Goal: Task Accomplishment & Management: Use online tool/utility

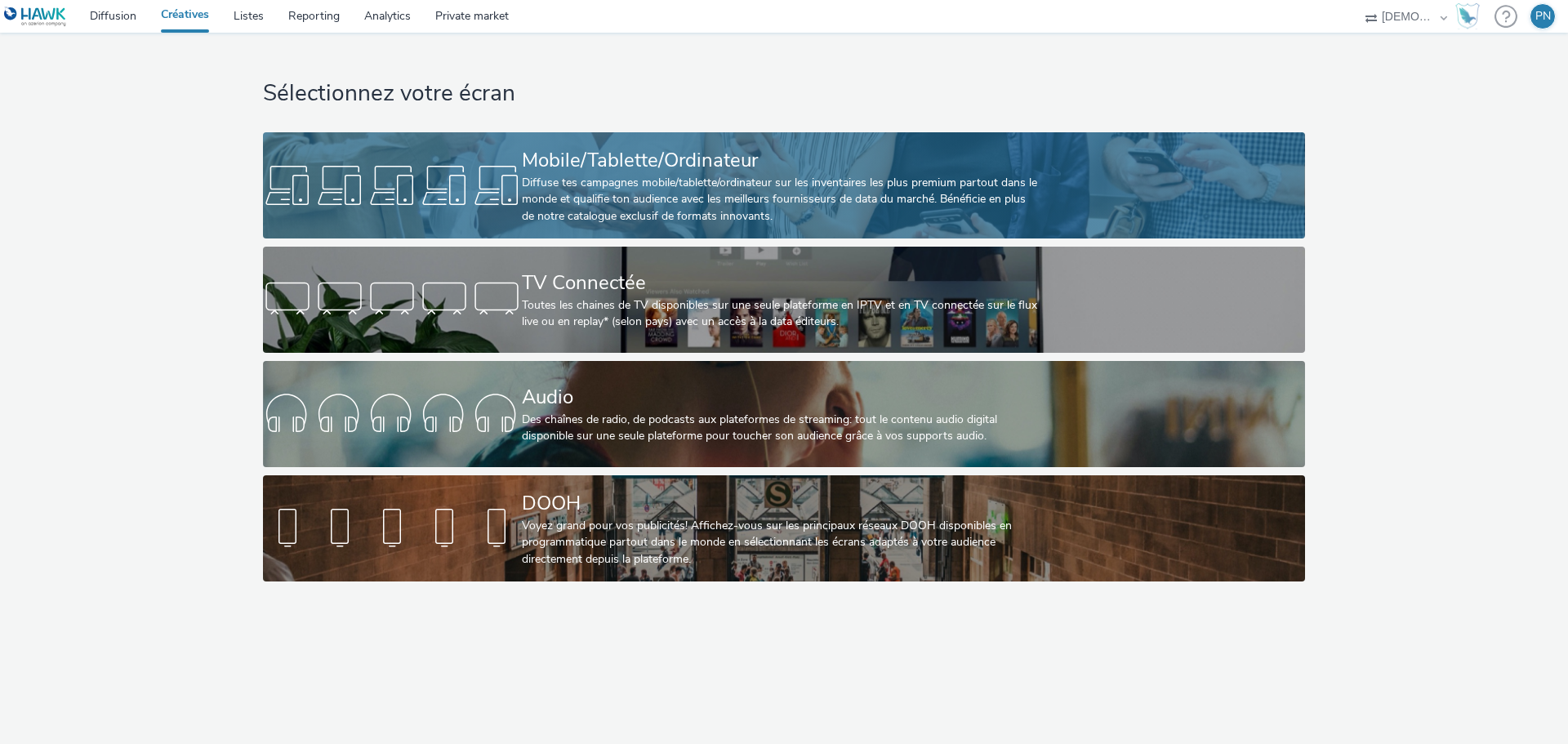
click at [789, 207] on div "Diffuse tes campagnes mobile/tablette/ordinateur sur les inventaires les plus p…" at bounding box center [781, 199] width 518 height 50
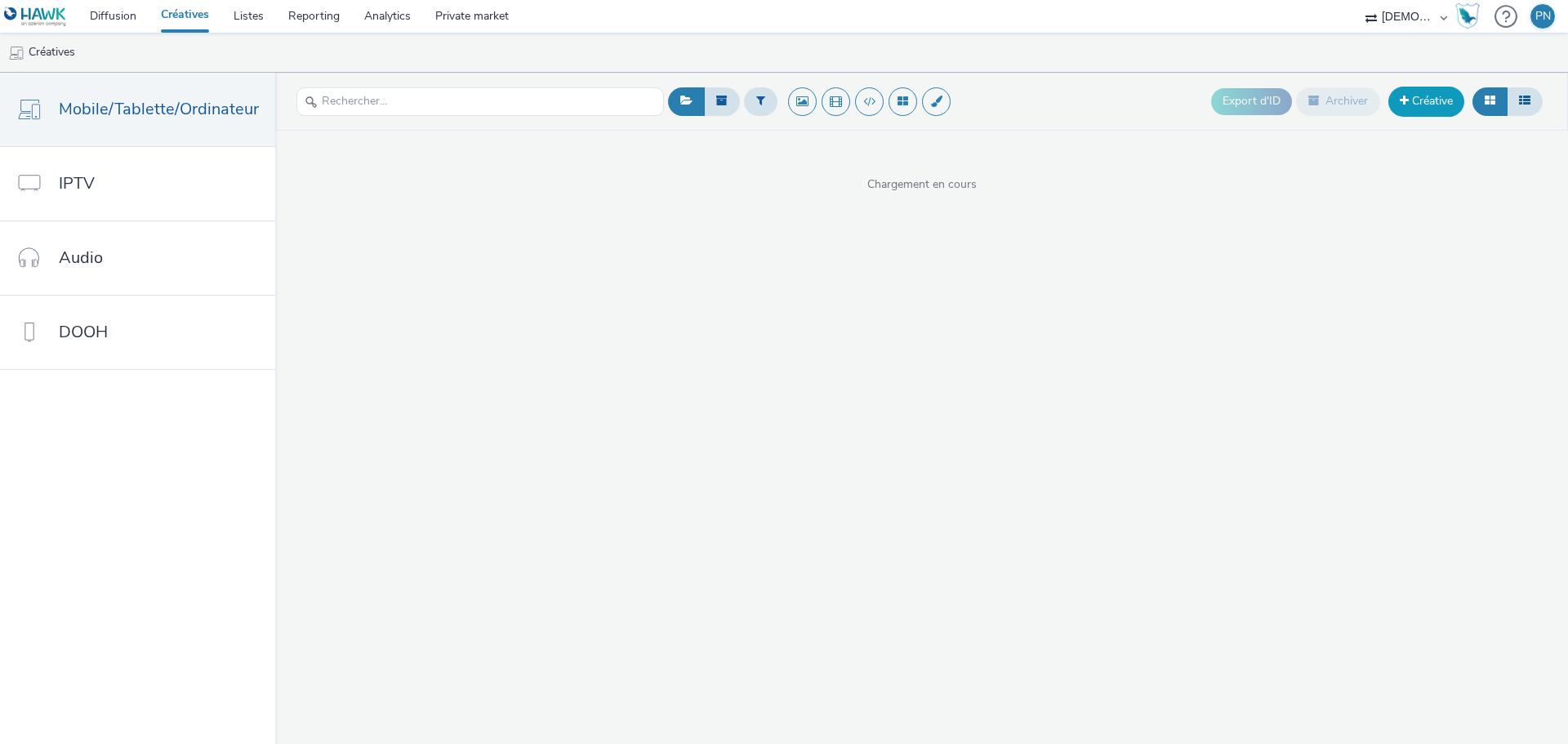
click at [1461, 96] on link "Créative" at bounding box center [1426, 101] width 76 height 30
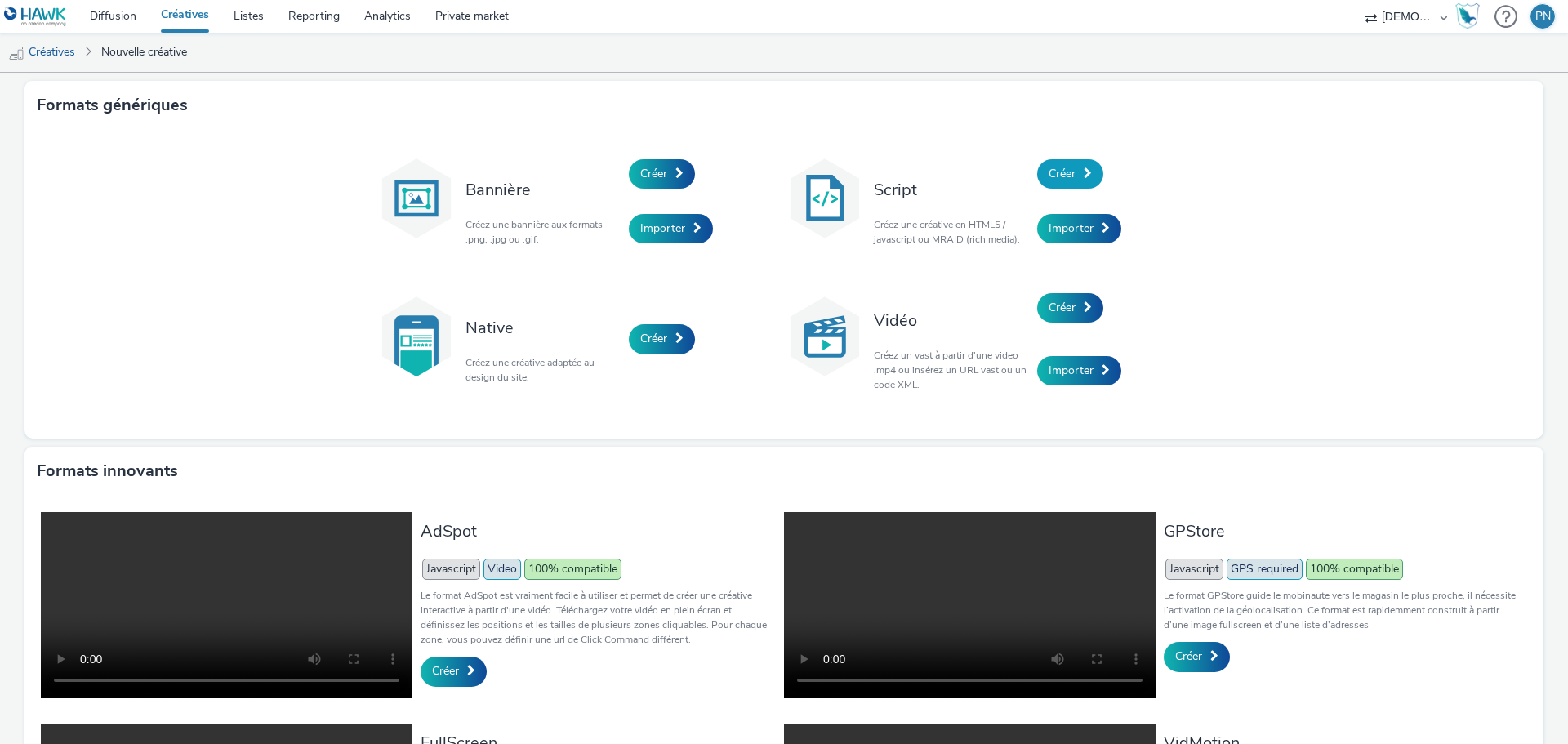
click at [1060, 182] on link "Créer" at bounding box center [1070, 174] width 66 height 30
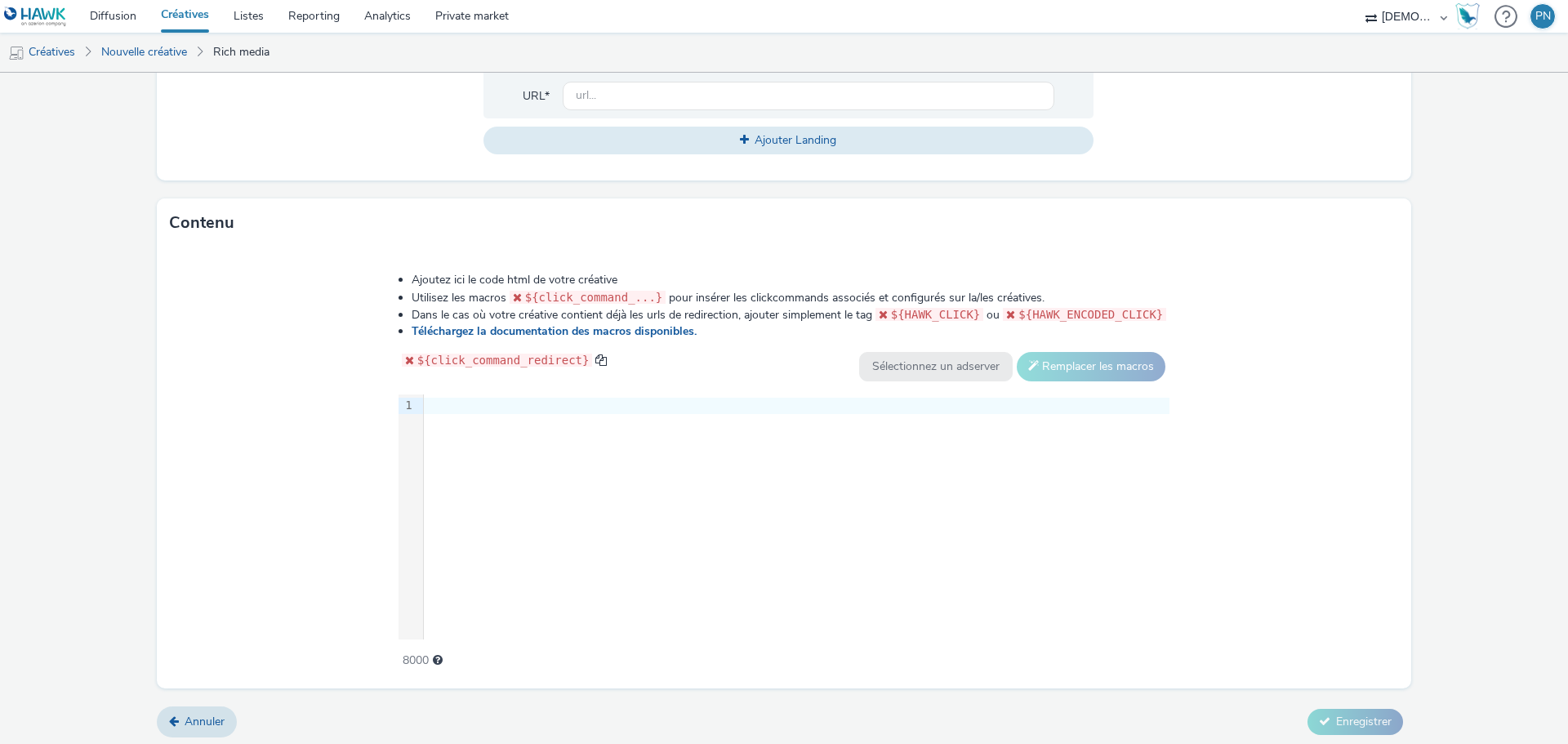
scroll to position [657, 0]
click at [522, 428] on div "9 1 ›" at bounding box center [785, 513] width 772 height 245
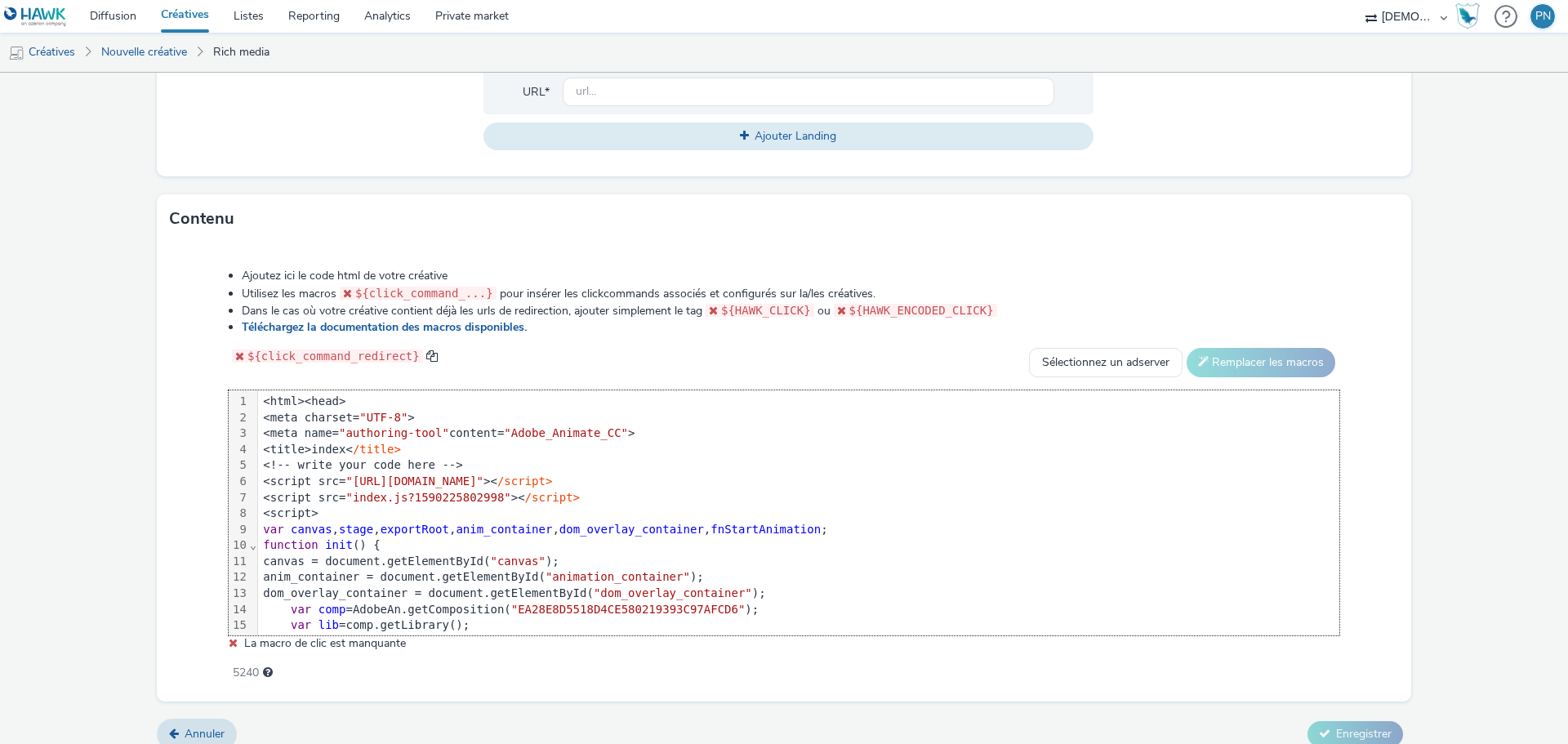
scroll to position [781, 0]
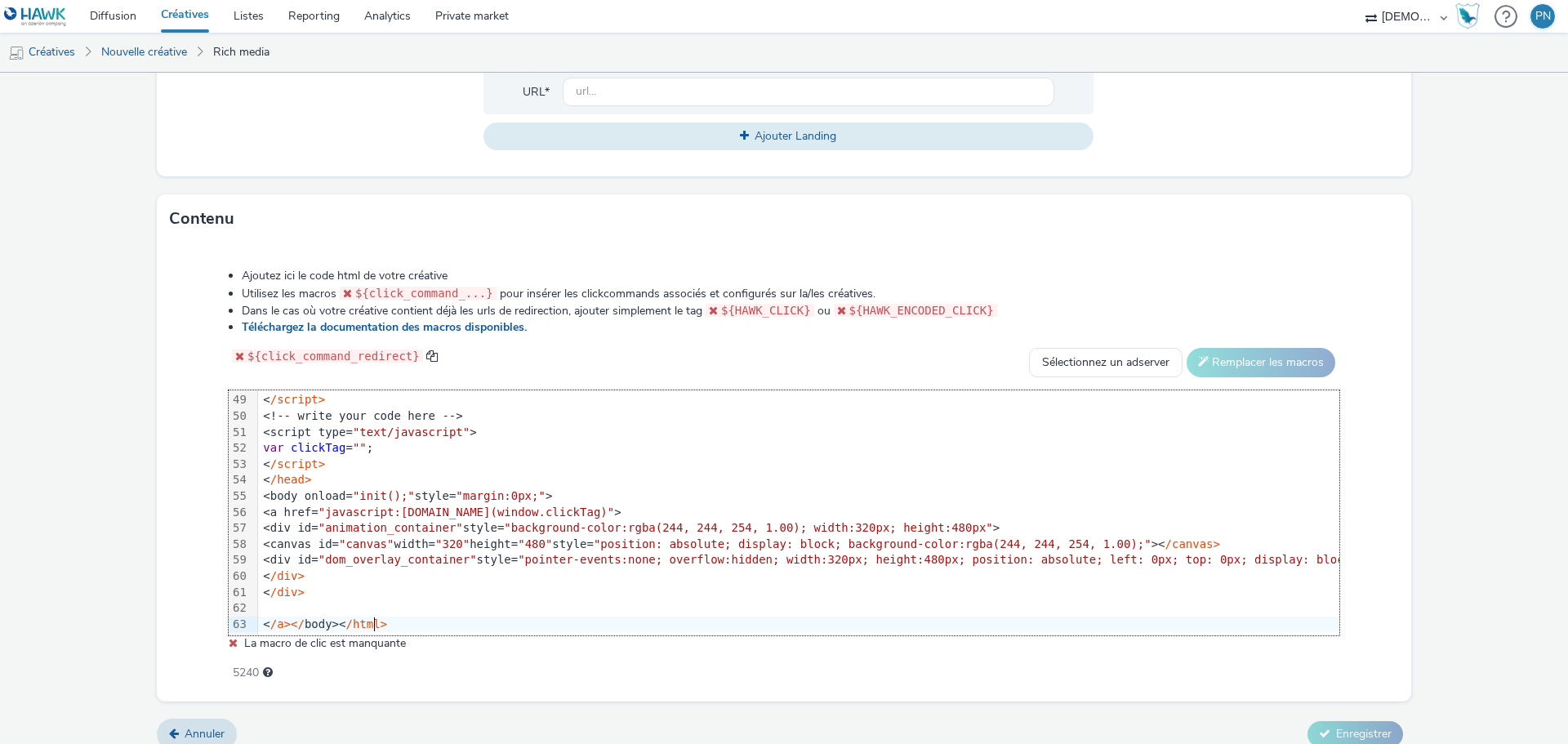
click at [154, 436] on form "Nouvelle créative Général Annonceur * Sélectionner un annonceur... Nom * 255 Ca…" at bounding box center [784, 89] width 1568 height 1346
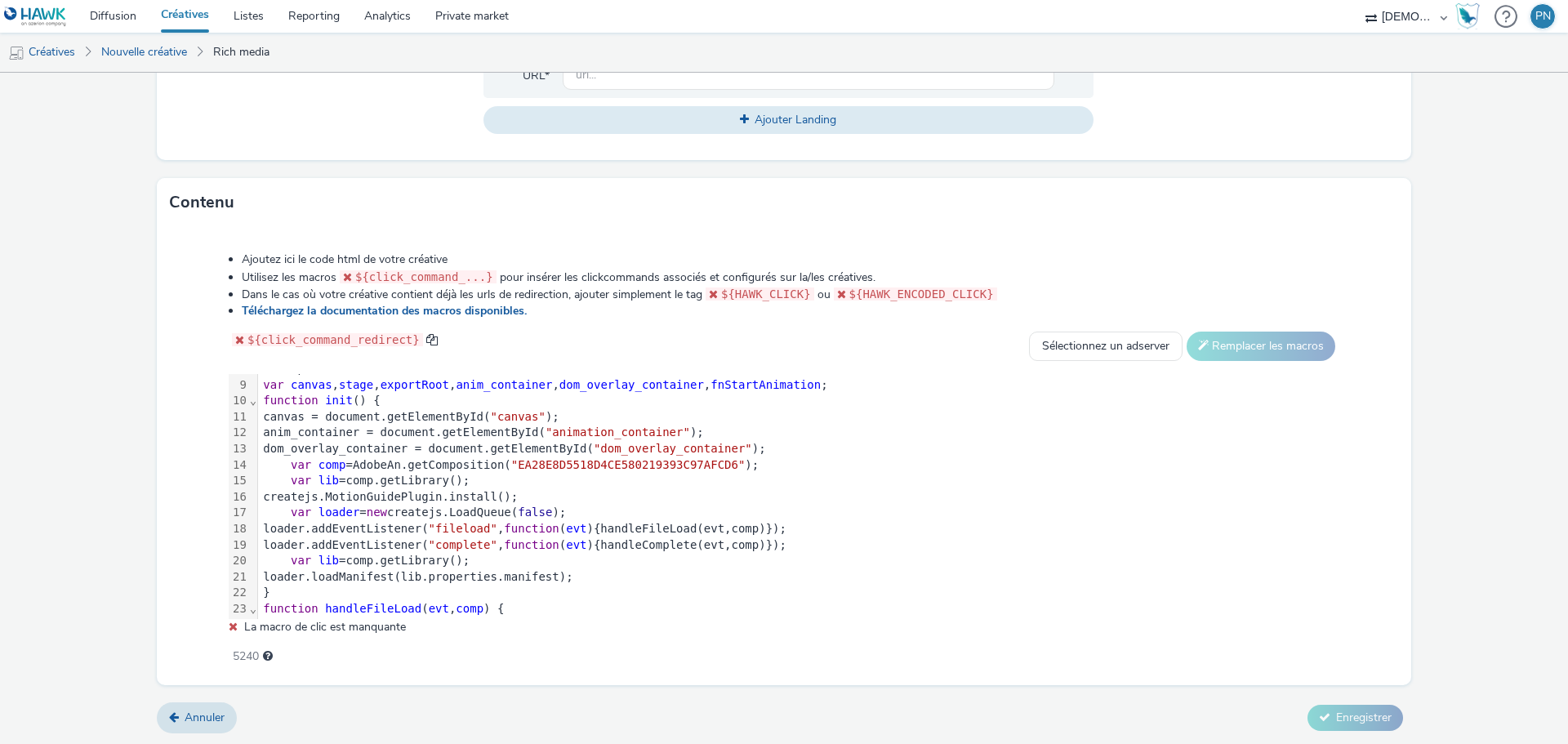
scroll to position [0, 0]
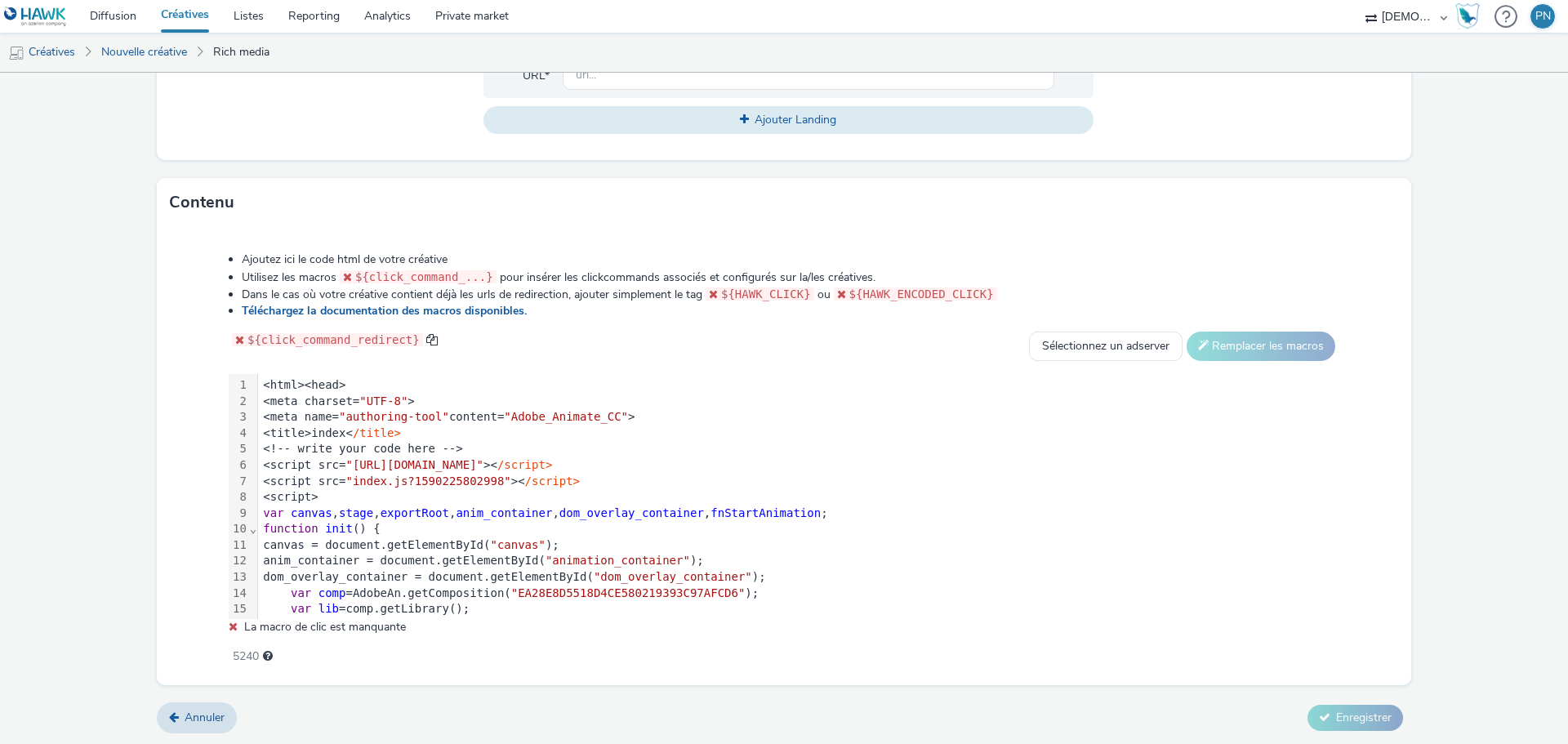
click at [1355, 703] on div "Annuler Enregistrer" at bounding box center [784, 718] width 1255 height 30
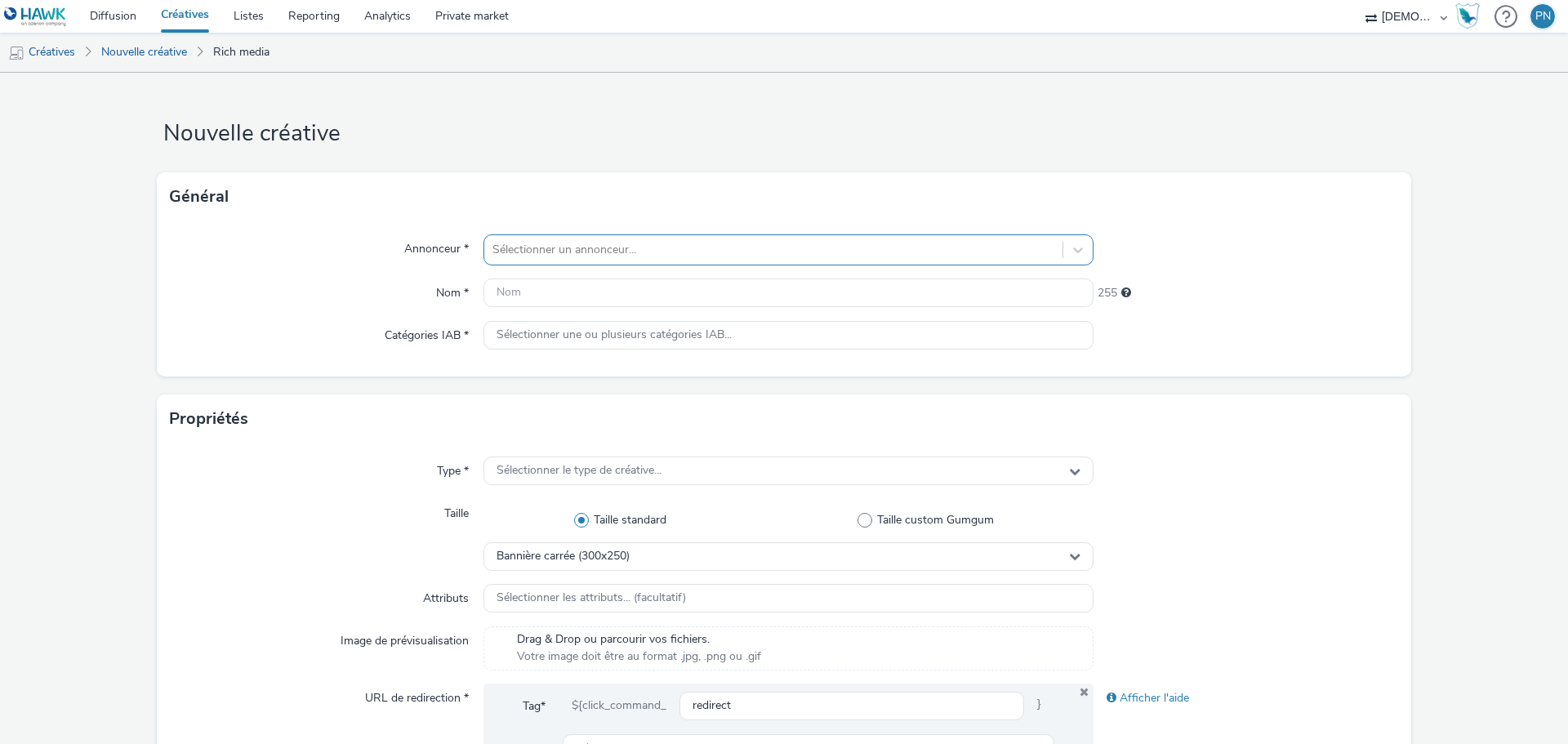
click at [514, 262] on div "Sélectionner un annonceur..." at bounding box center [773, 250] width 578 height 26
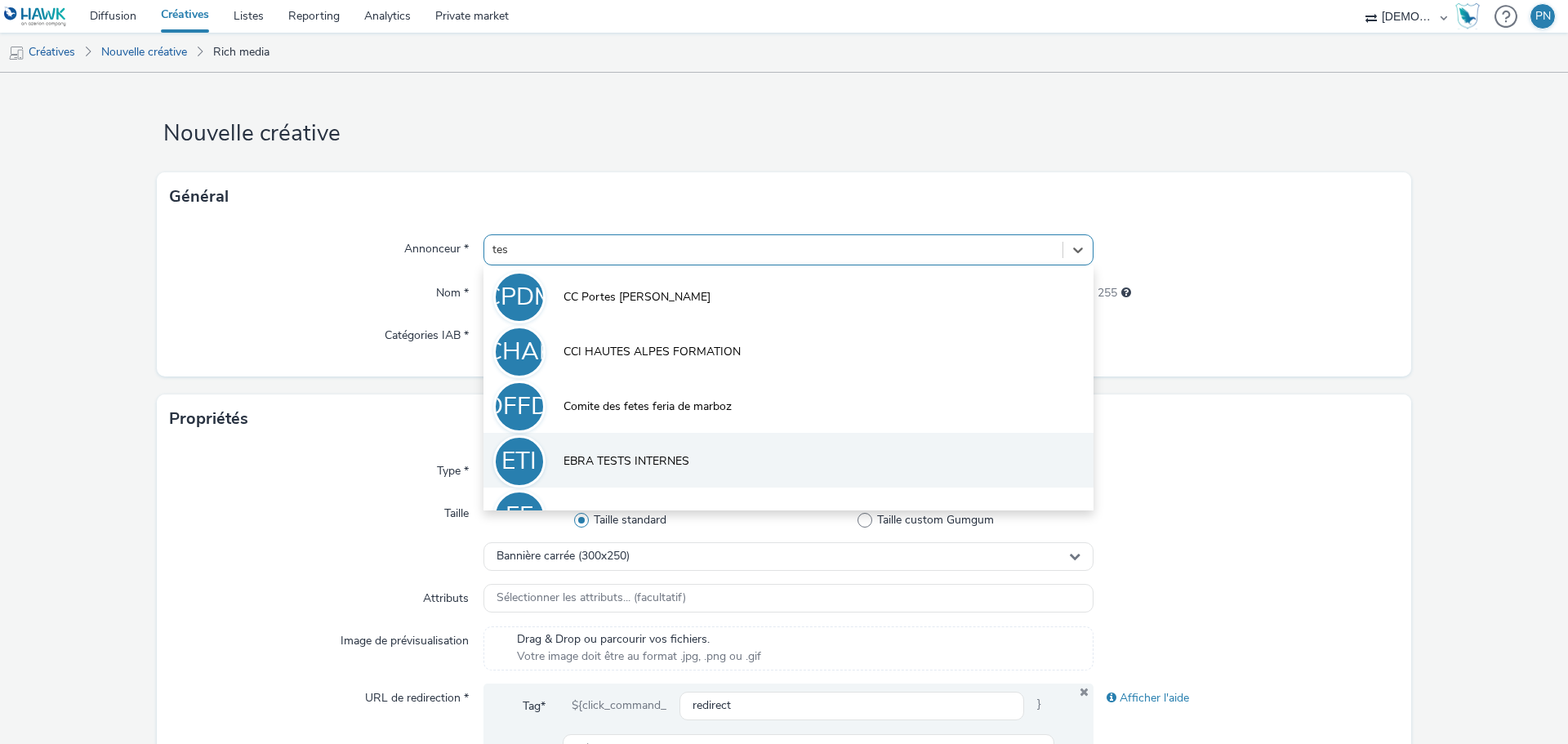
type input "test"
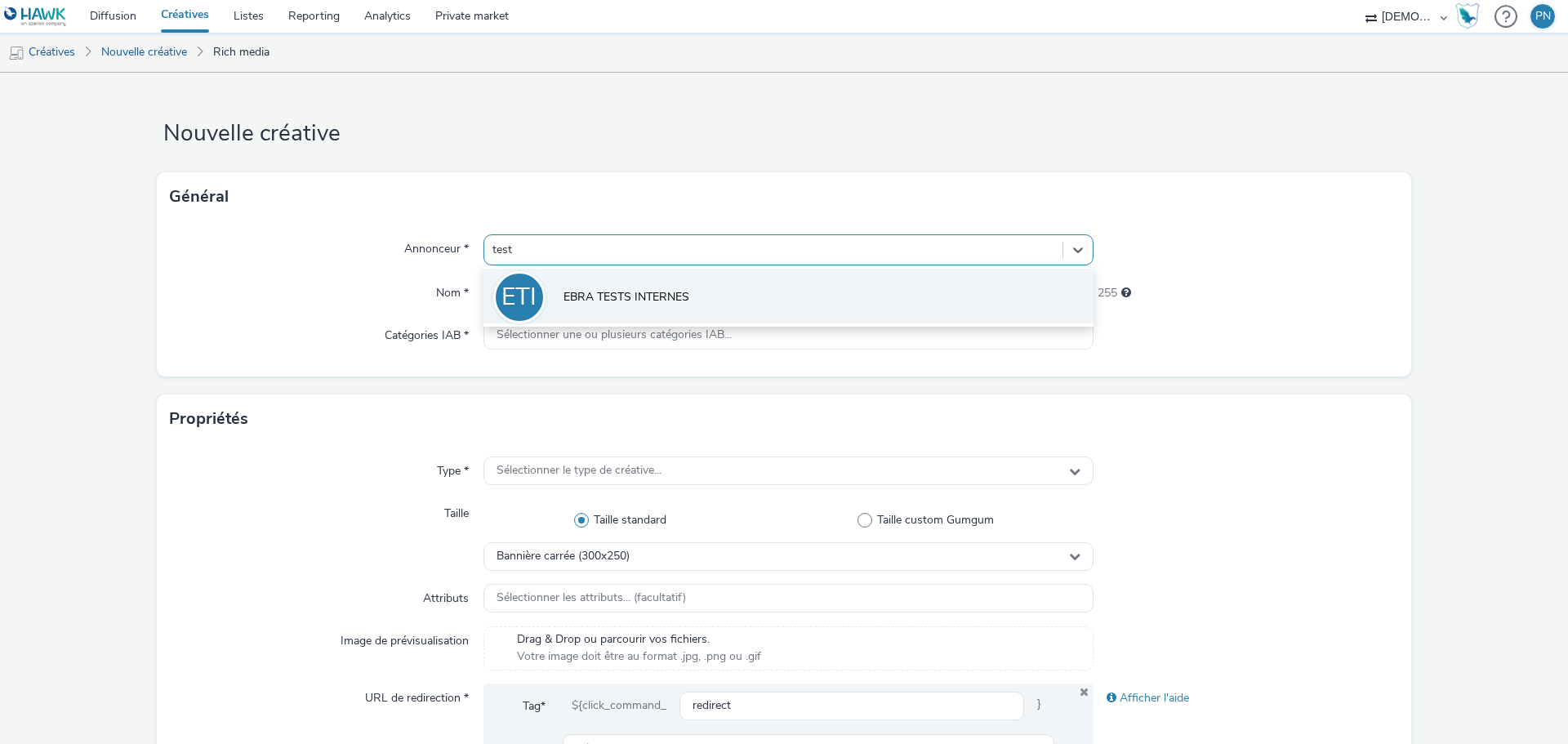
click at [567, 305] on span "EBRA TESTS INTERNES" at bounding box center [626, 298] width 125 height 16
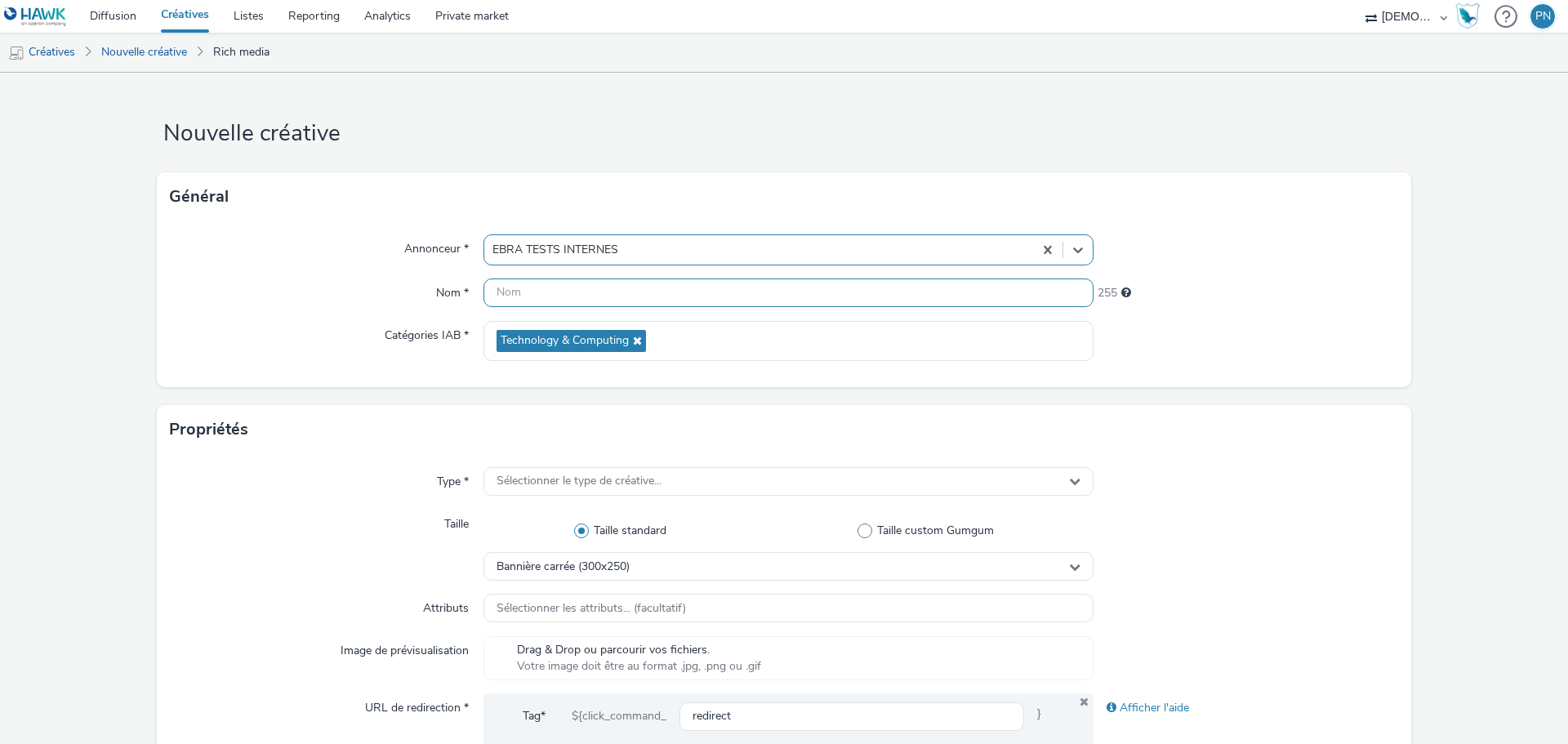
click at [535, 294] on input "text" at bounding box center [789, 293] width 610 height 29
type input "test"
click at [1315, 531] on div at bounding box center [1246, 545] width 306 height 71
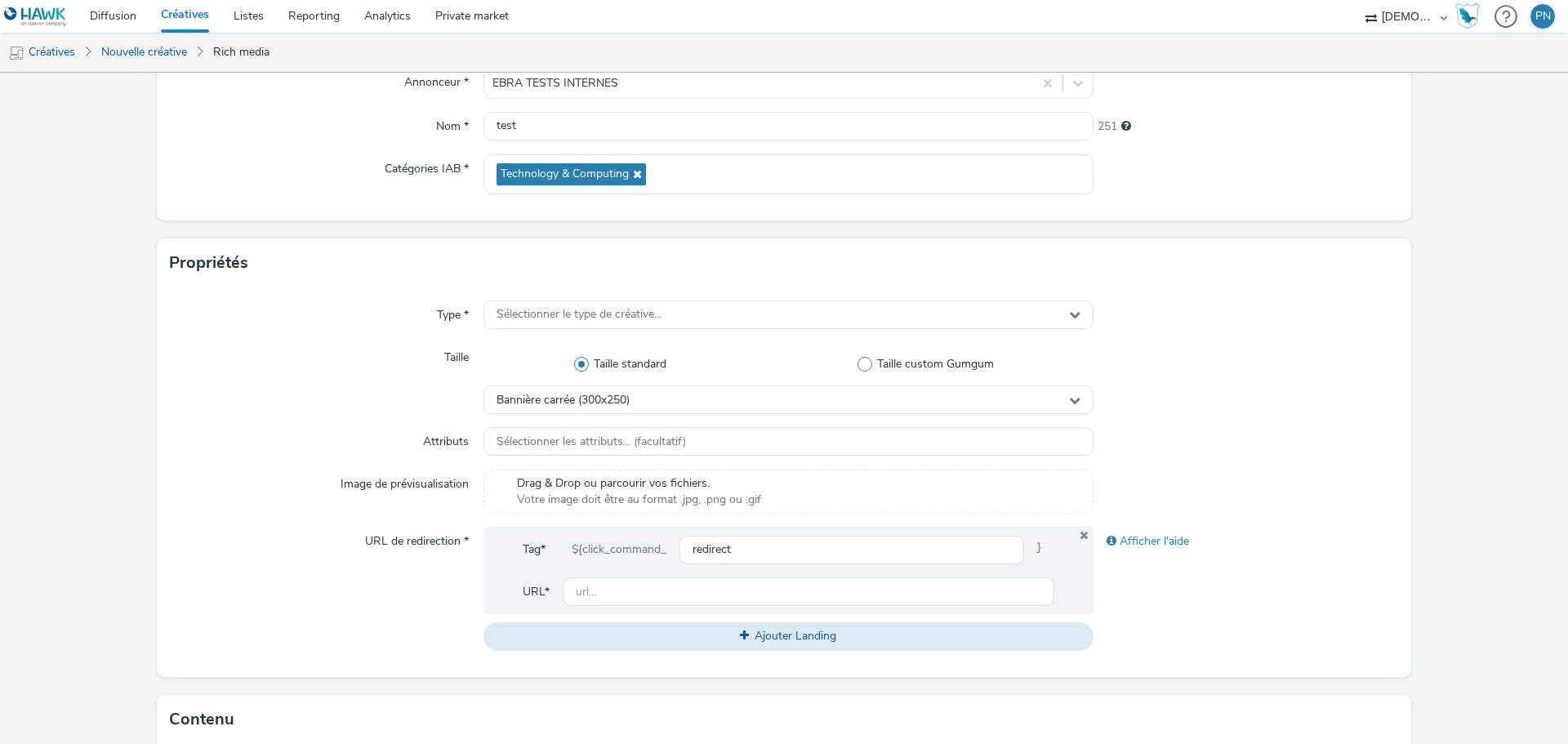
scroll to position [326, 0]
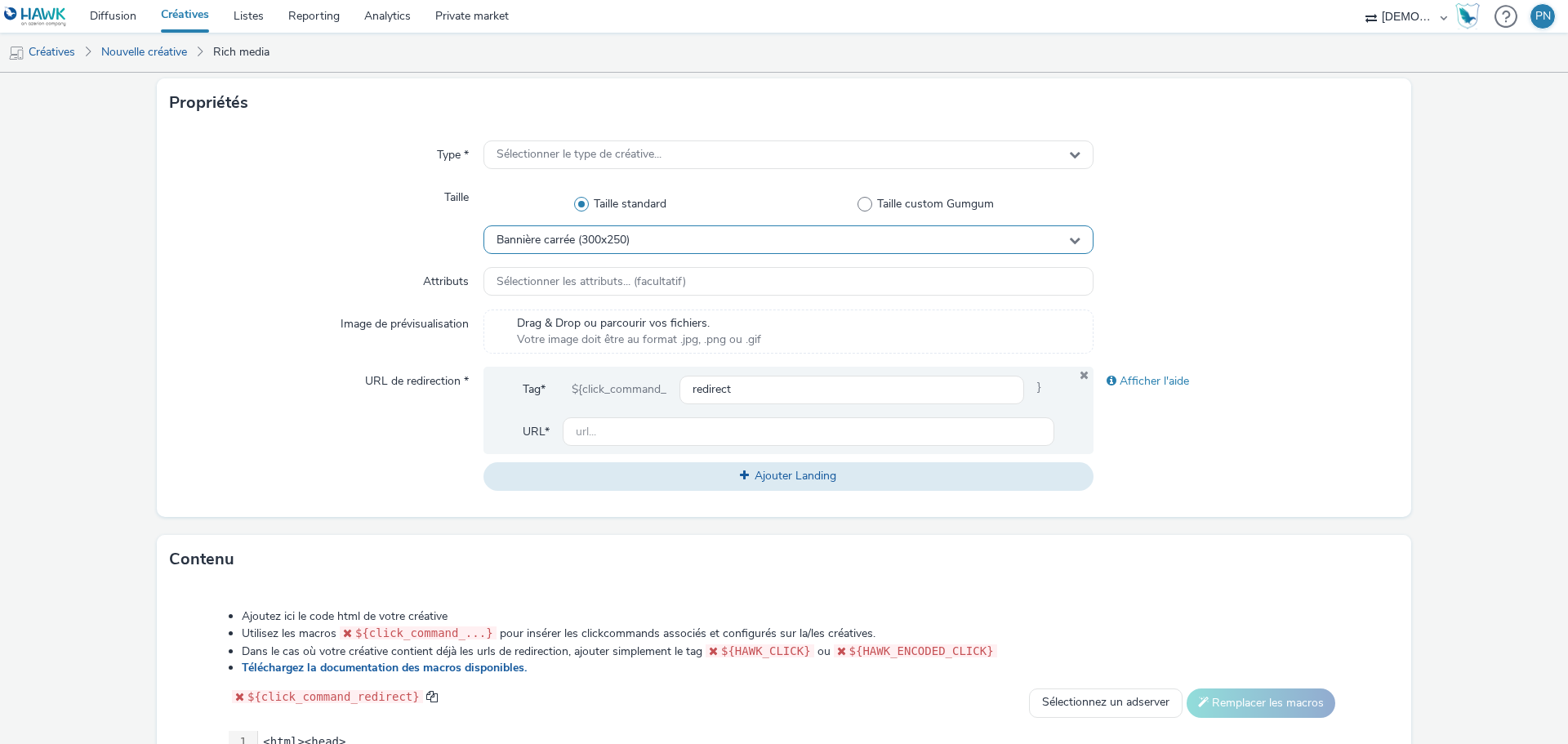
click at [682, 249] on div "Bannière carrée (300x250)" at bounding box center [789, 240] width 610 height 29
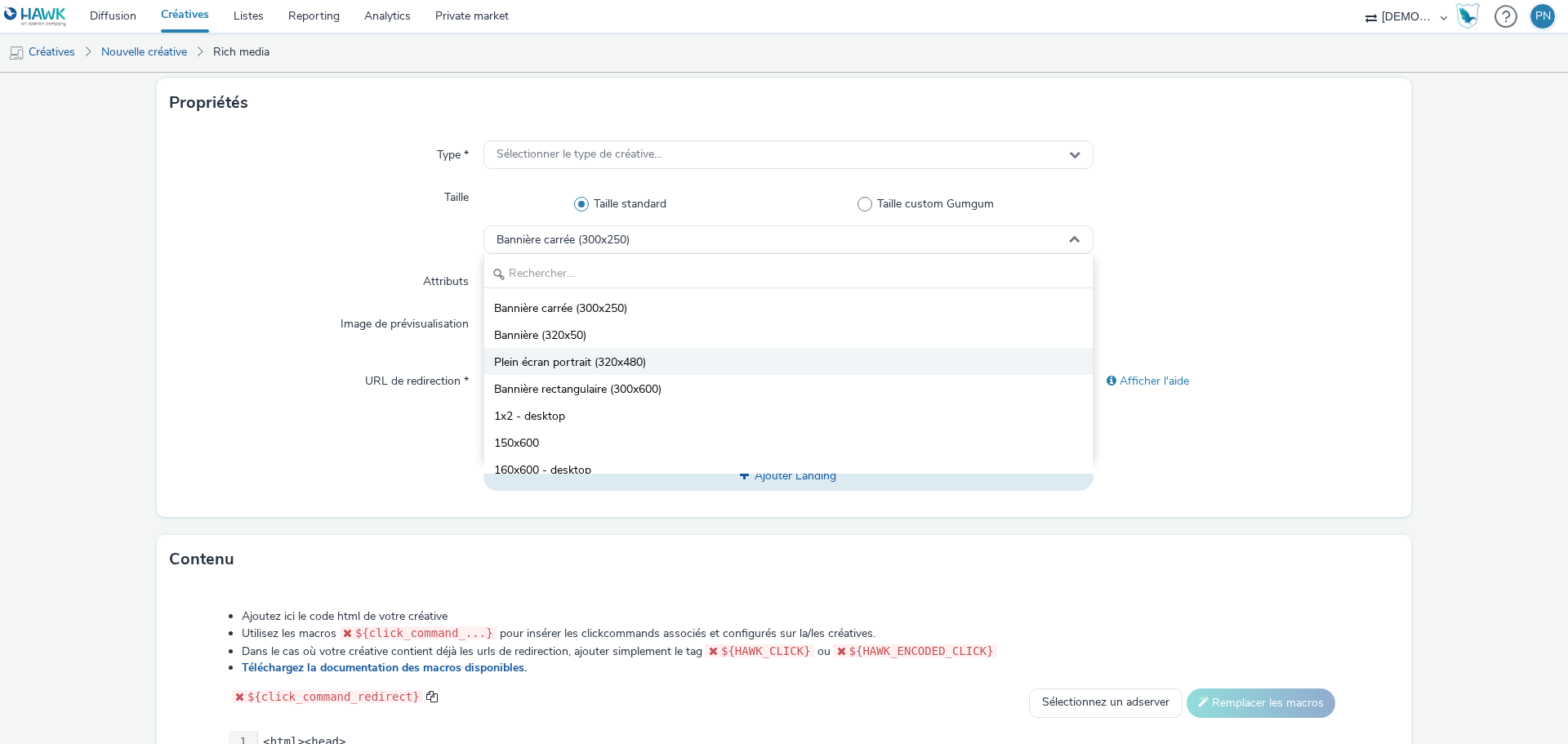
click at [586, 358] on span "Plein écran portrait (320x480)" at bounding box center [570, 363] width 152 height 16
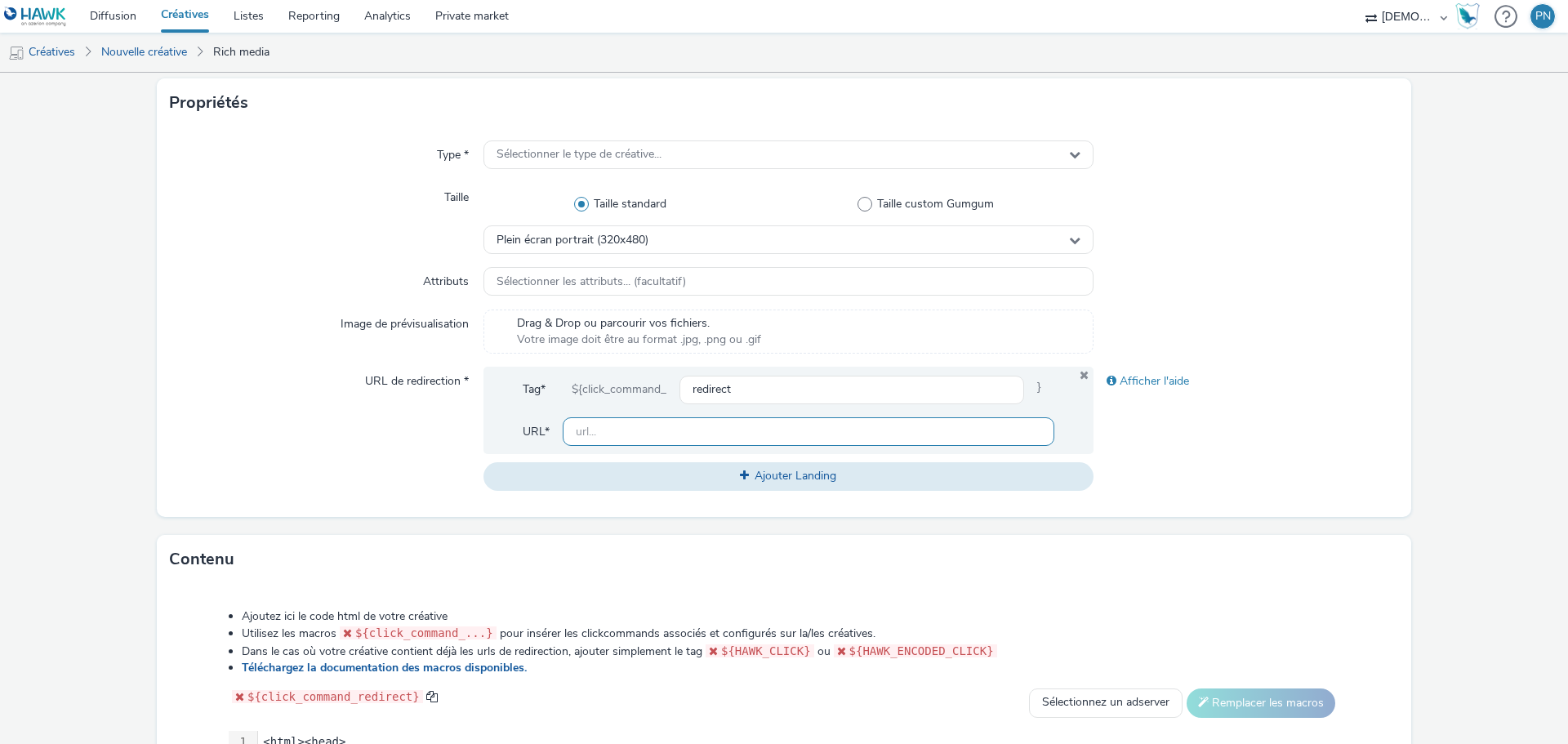
click at [811, 431] on input "text" at bounding box center [808, 432] width 492 height 29
type input "[URL][DOMAIN_NAME][GEOGRAPHIC_DATA]"
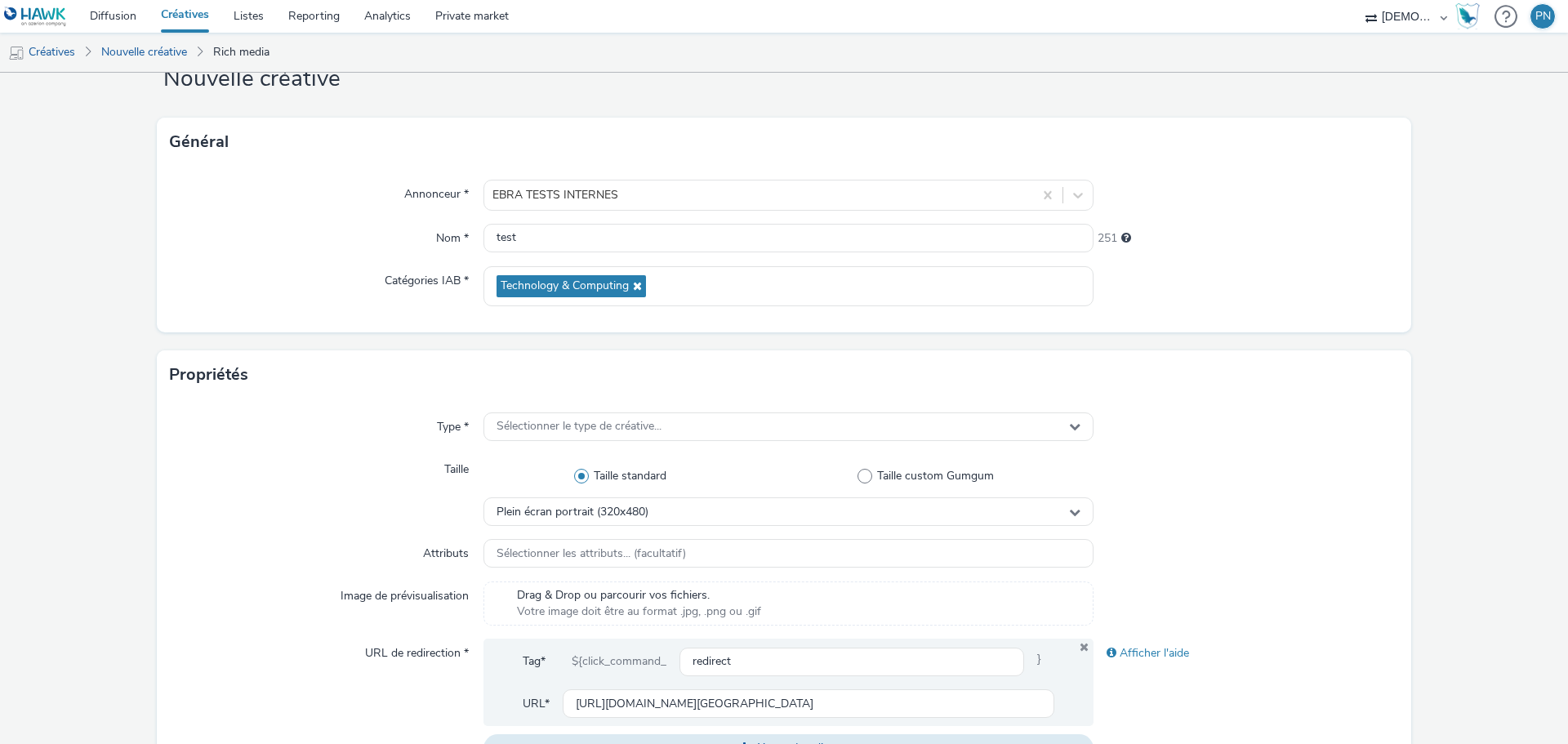
scroll to position [0, 0]
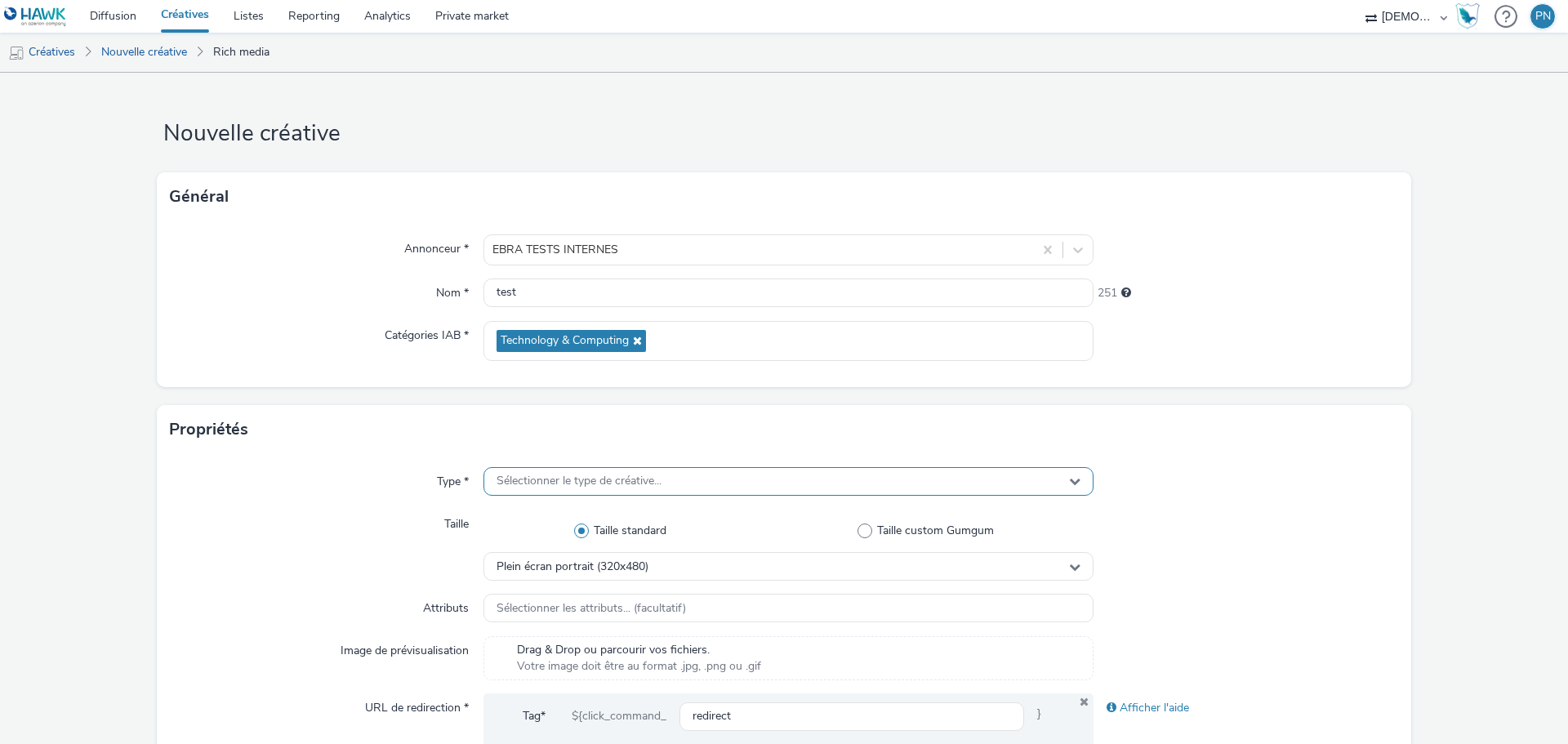
click at [545, 479] on span "Sélectionner le type de créative..." at bounding box center [578, 481] width 165 height 14
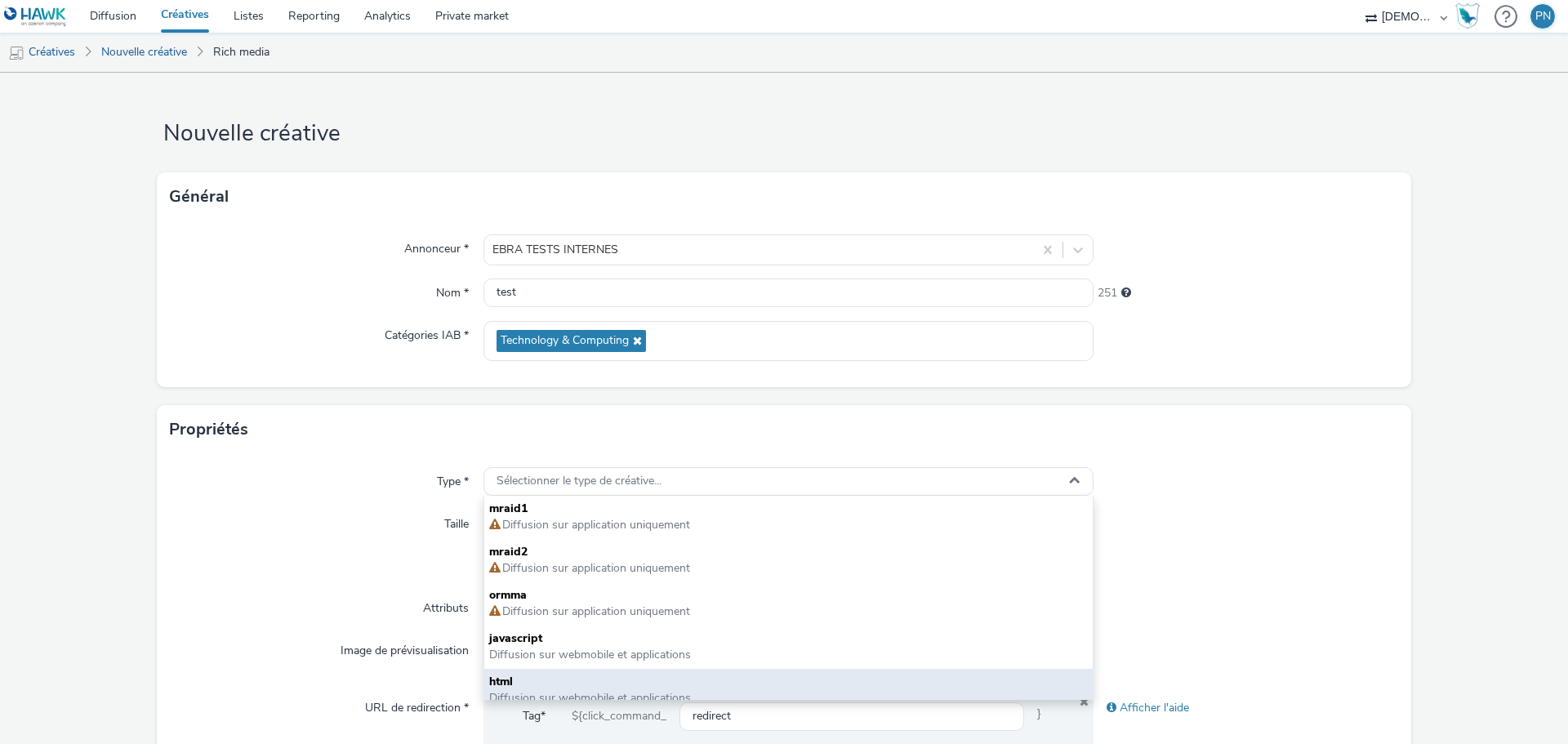
click at [527, 674] on span "html" at bounding box center [789, 682] width 599 height 16
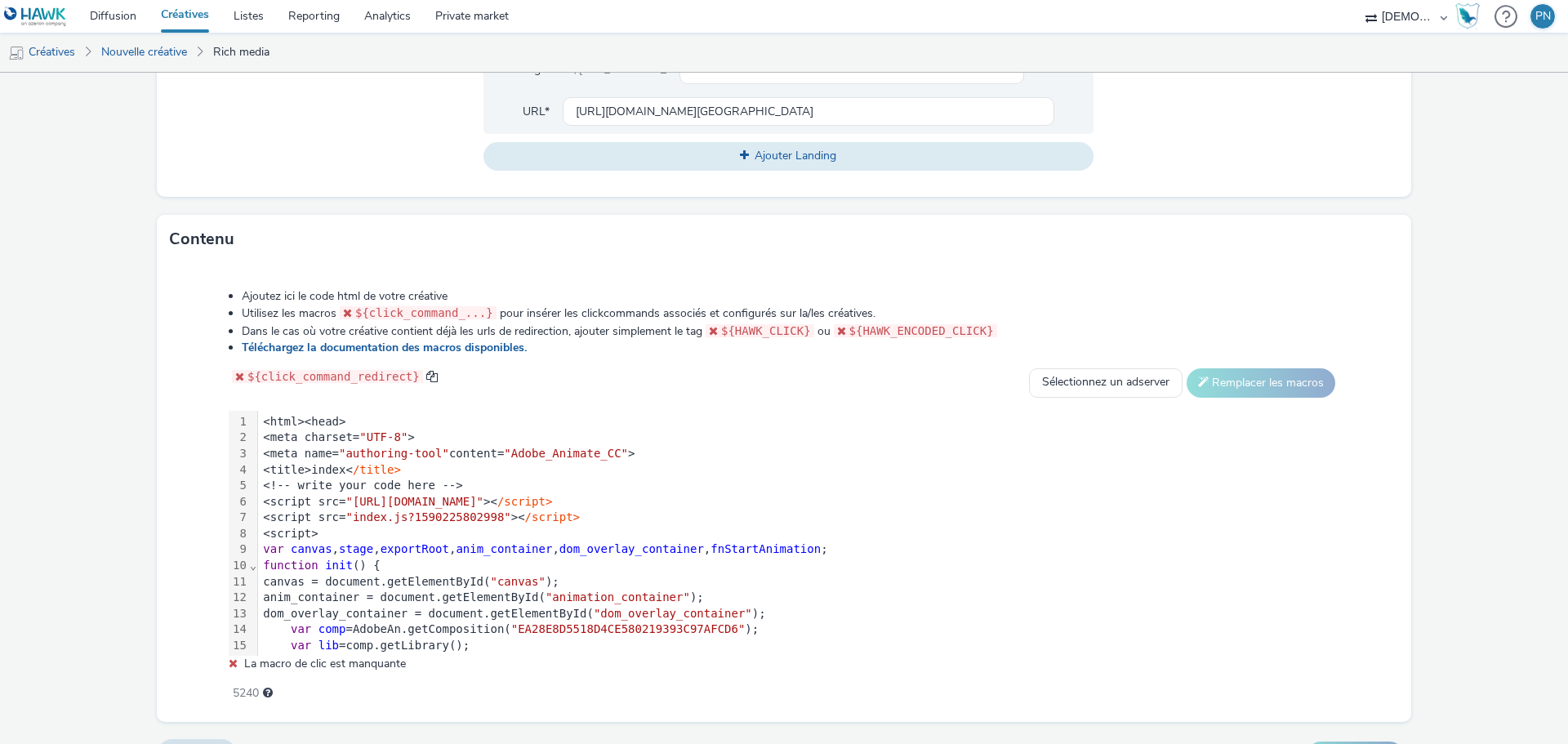
scroll to position [684, 0]
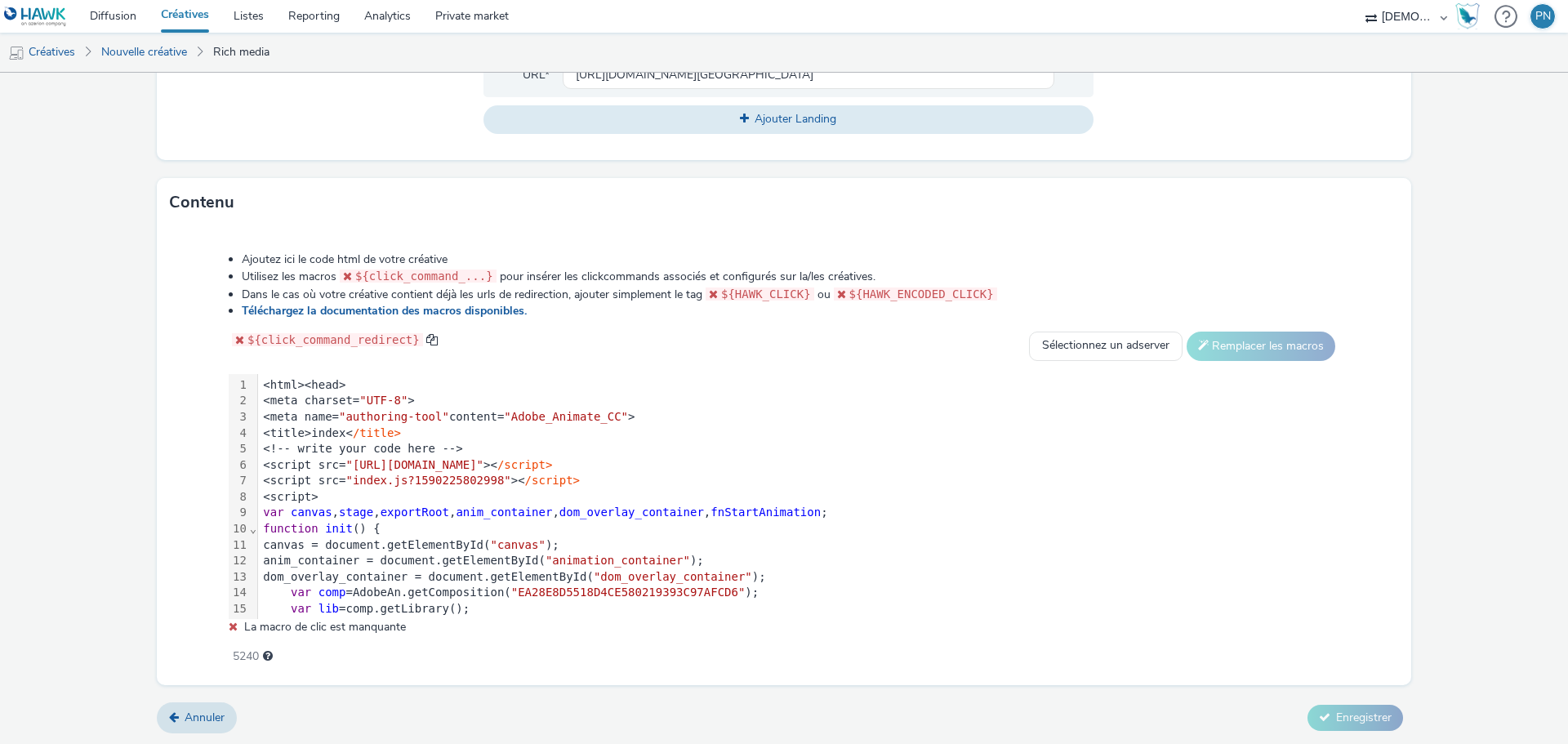
click at [604, 529] on div "function init () {" at bounding box center [816, 529] width 1115 height 16
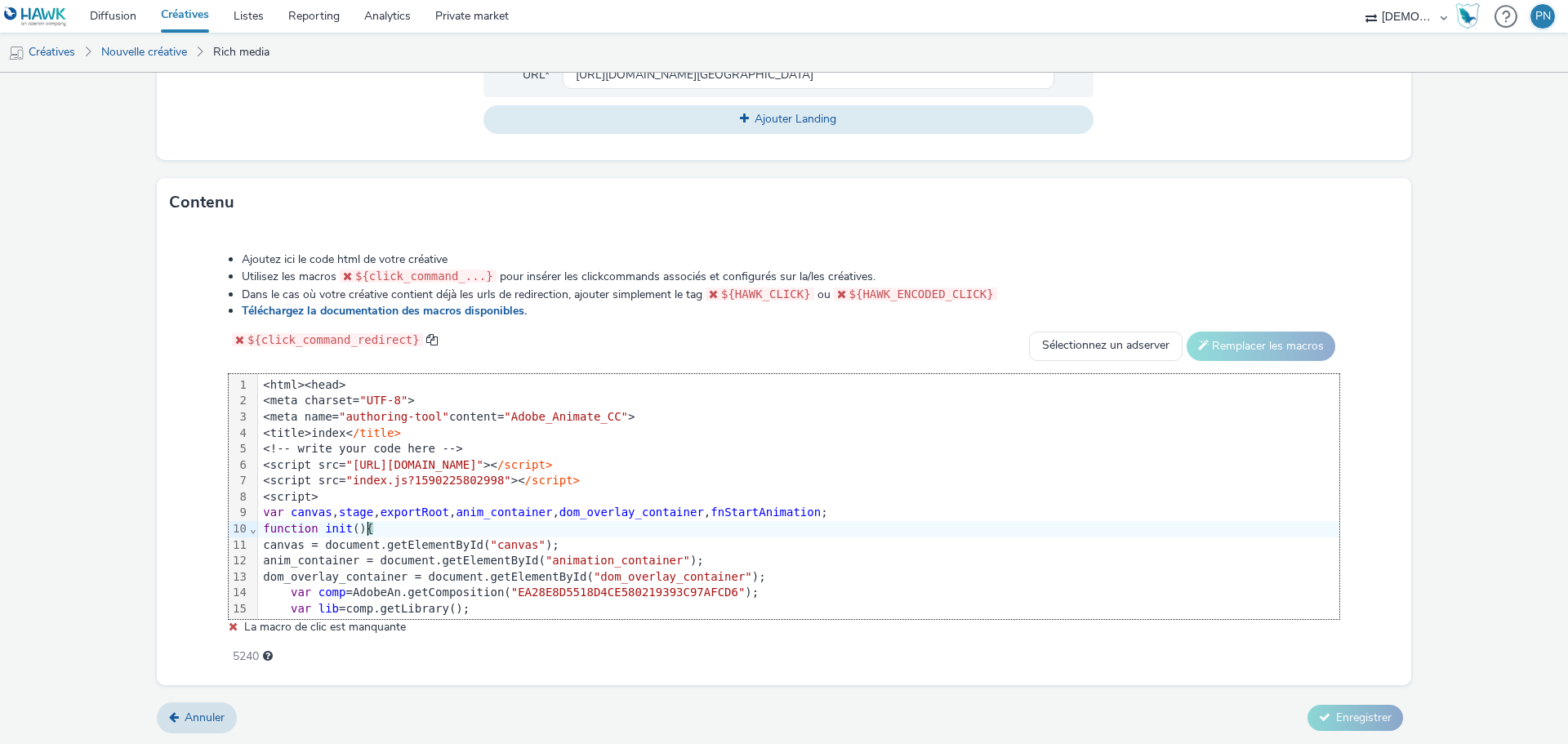
click at [525, 538] on span ""canvas"" at bounding box center [517, 545] width 55 height 13
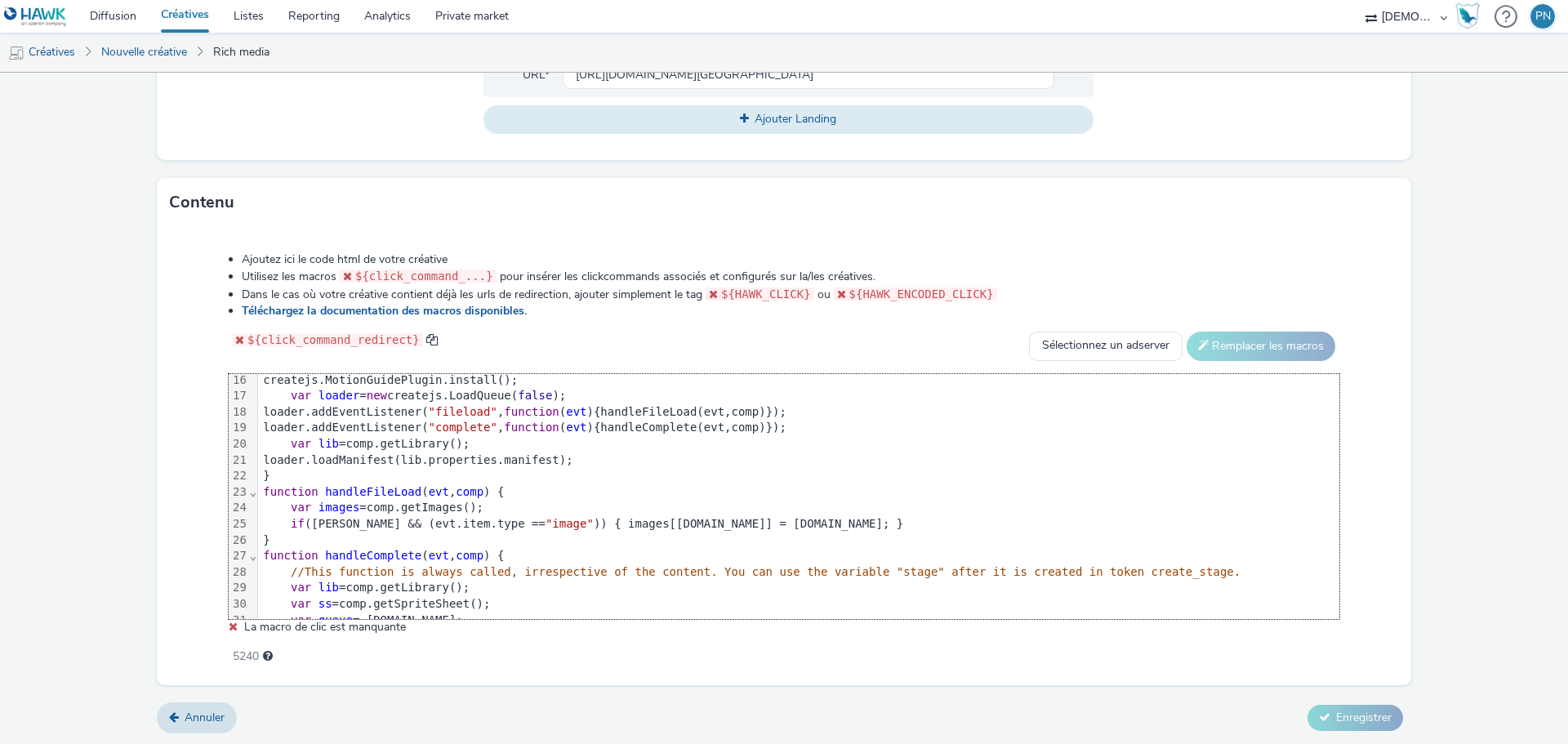
scroll to position [0, 0]
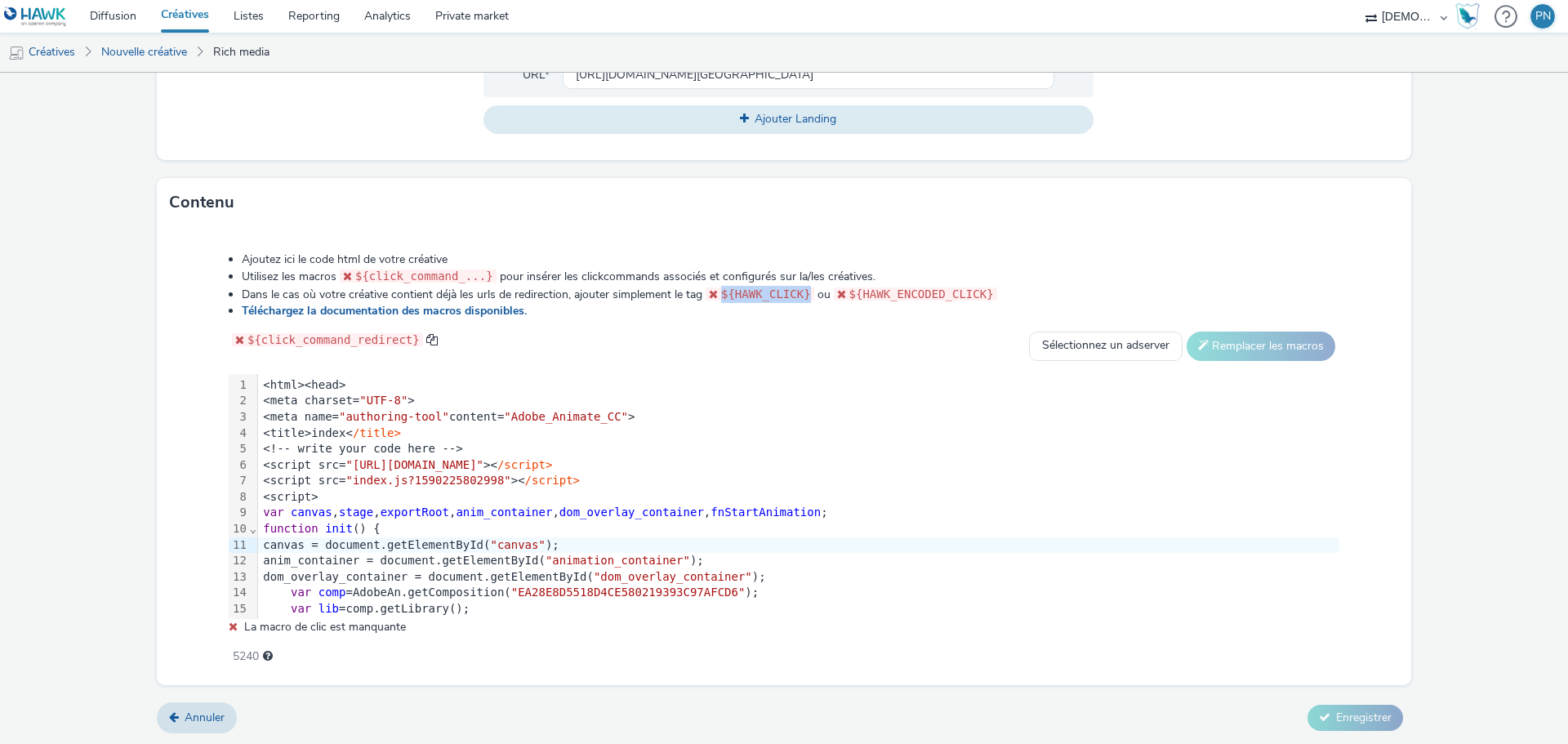
drag, startPoint x: 720, startPoint y: 298, endPoint x: 801, endPoint y: 298, distance: 81.0
click at [801, 298] on code "${HAWK_CLICK}" at bounding box center [760, 294] width 108 height 13
copy span "${HAWK_CLICK}"
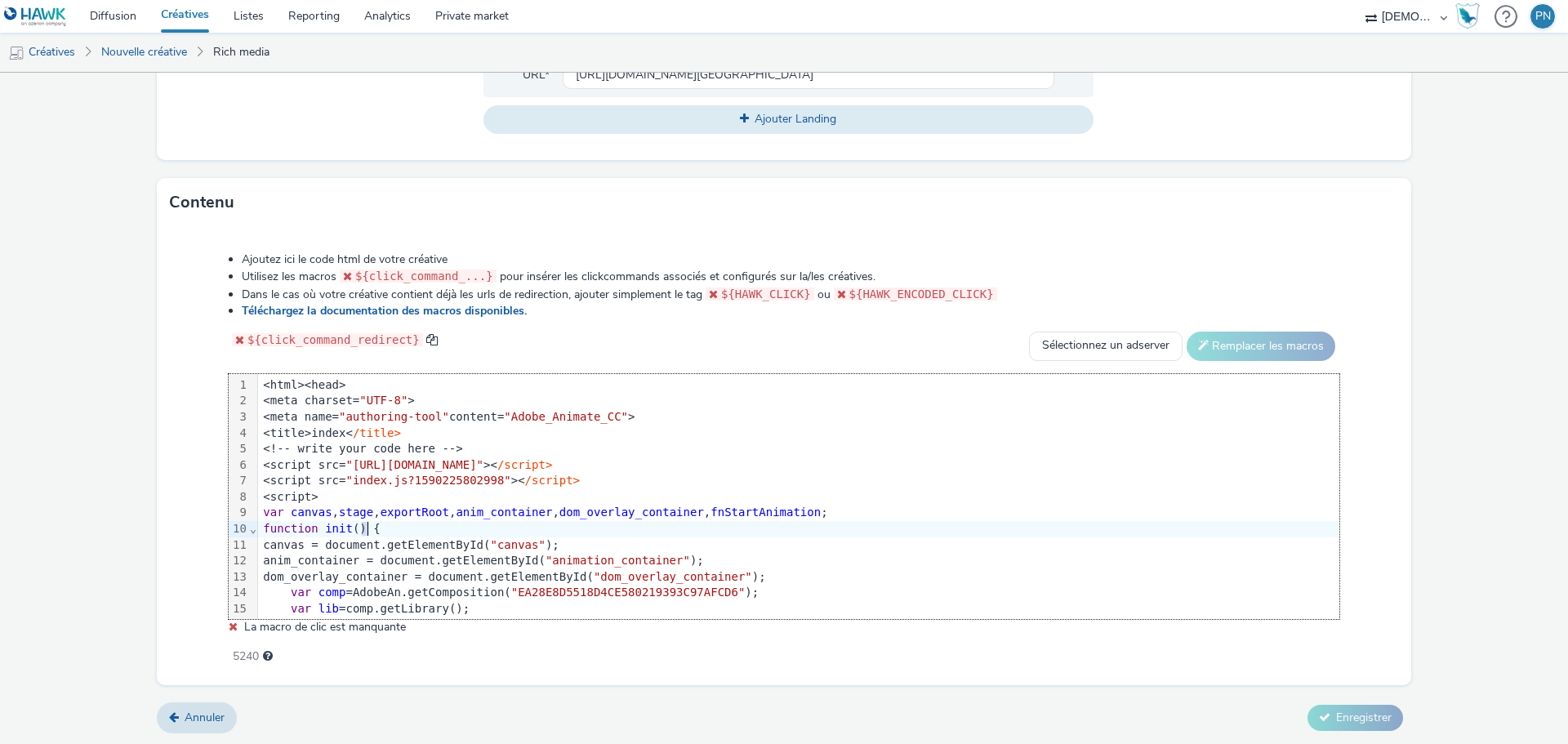
click at [364, 525] on div "function init () {" at bounding box center [816, 529] width 1115 height 16
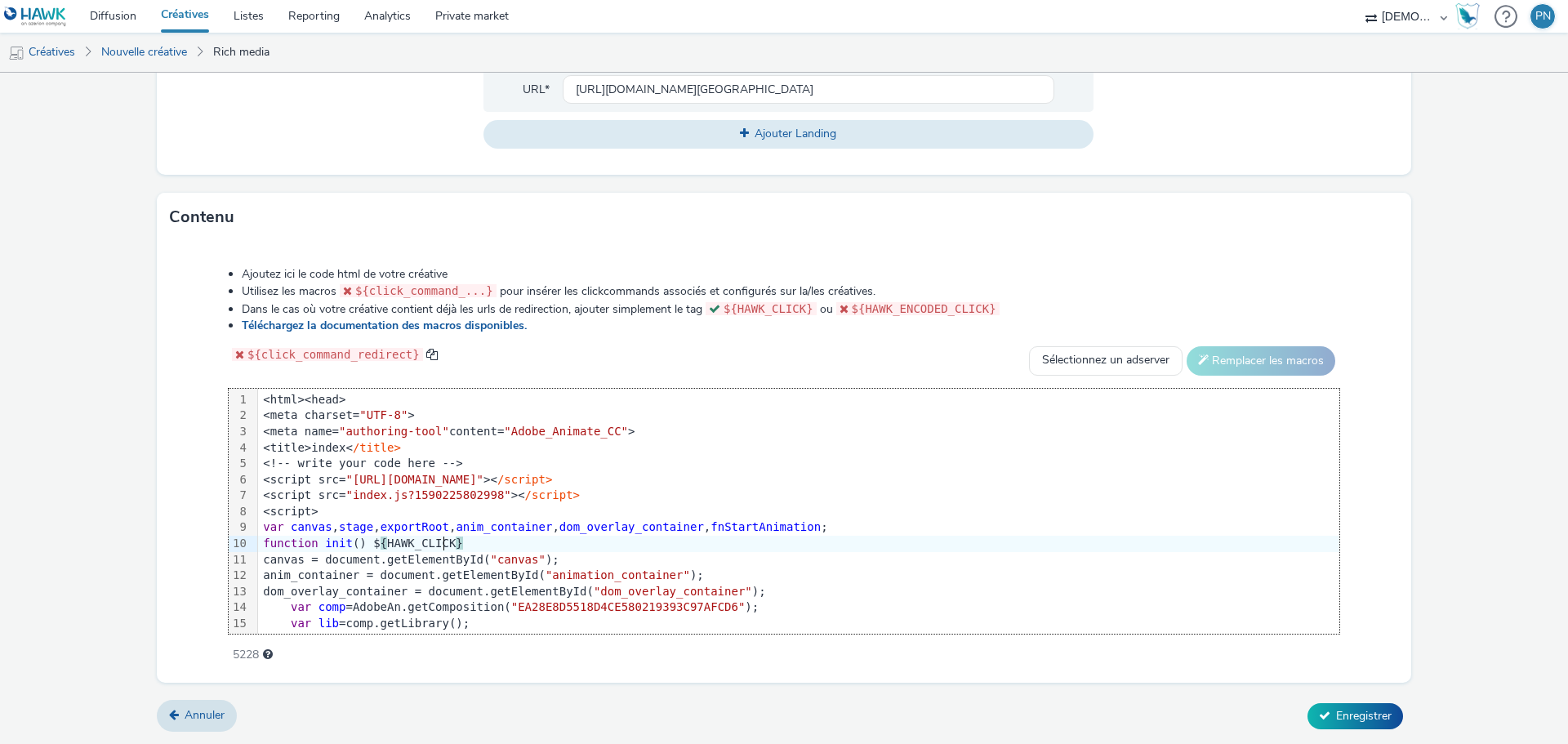
scroll to position [667, 0]
click at [1194, 229] on div "Contenu" at bounding box center [784, 218] width 1255 height 49
click at [1392, 710] on div "Annuler Enregistrer" at bounding box center [784, 718] width 1255 height 30
click at [1336, 722] on span "Enregistrer" at bounding box center [1364, 717] width 56 height 15
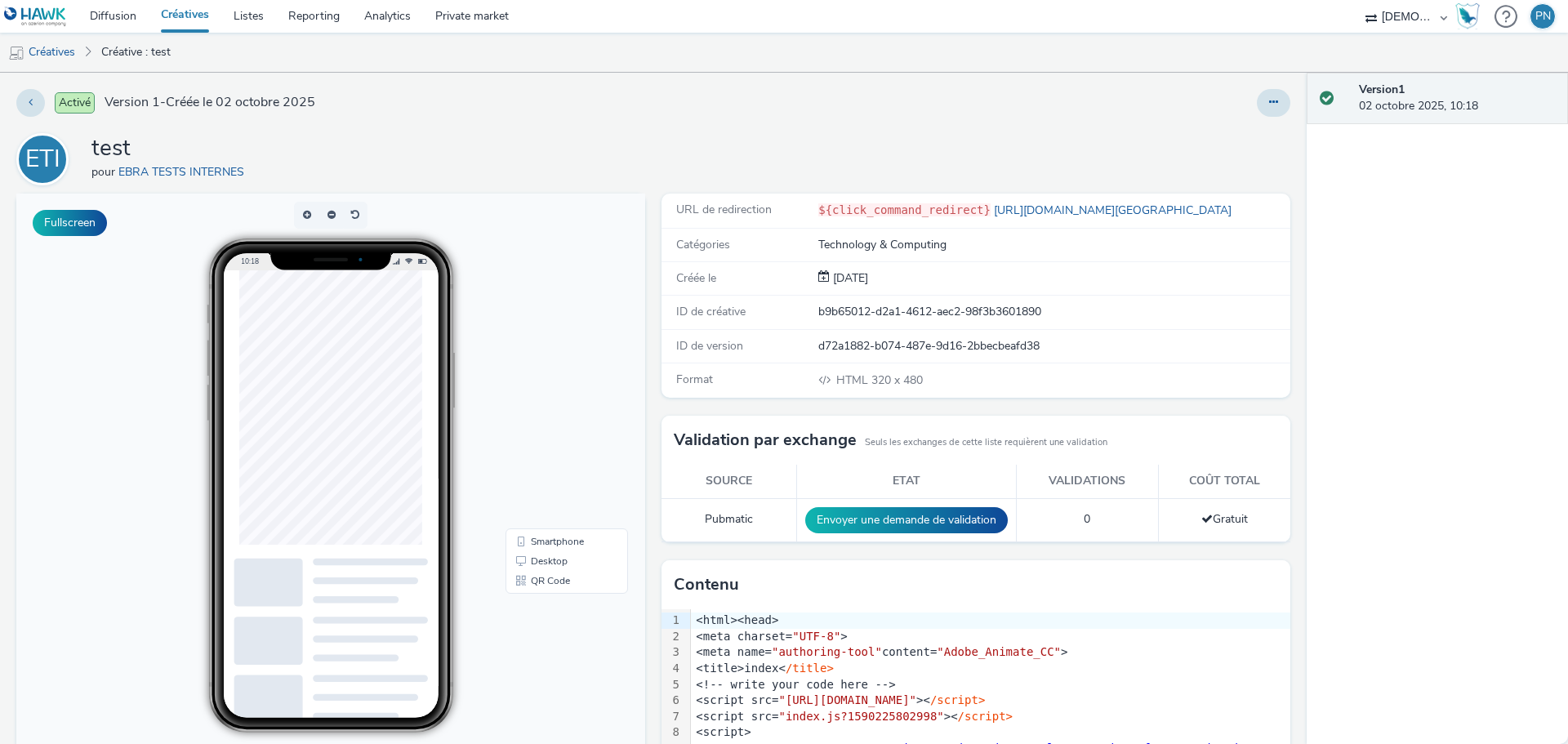
click at [1270, 89] on div at bounding box center [1273, 103] width 33 height 28
click at [1268, 94] on button at bounding box center [1273, 103] width 33 height 28
click at [1220, 231] on link "Archiver" at bounding box center [1230, 234] width 123 height 32
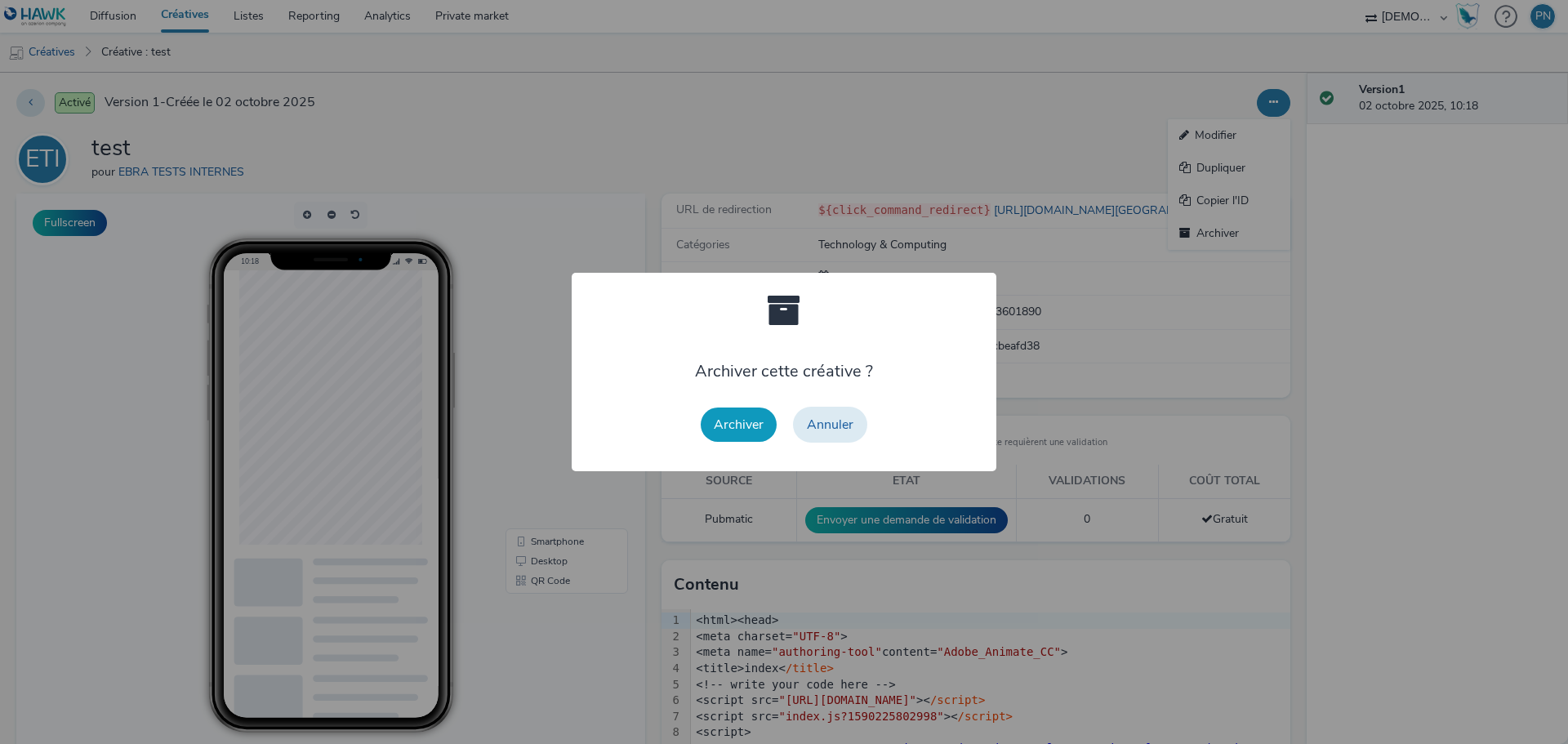
click at [720, 415] on button "Archiver" at bounding box center [739, 425] width 76 height 34
